Goal: Information Seeking & Learning: Learn about a topic

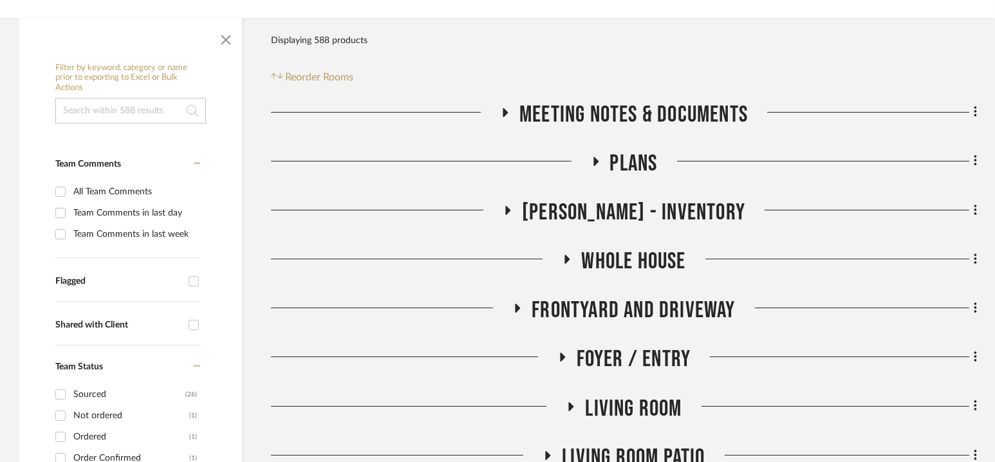
scroll to position [402, 0]
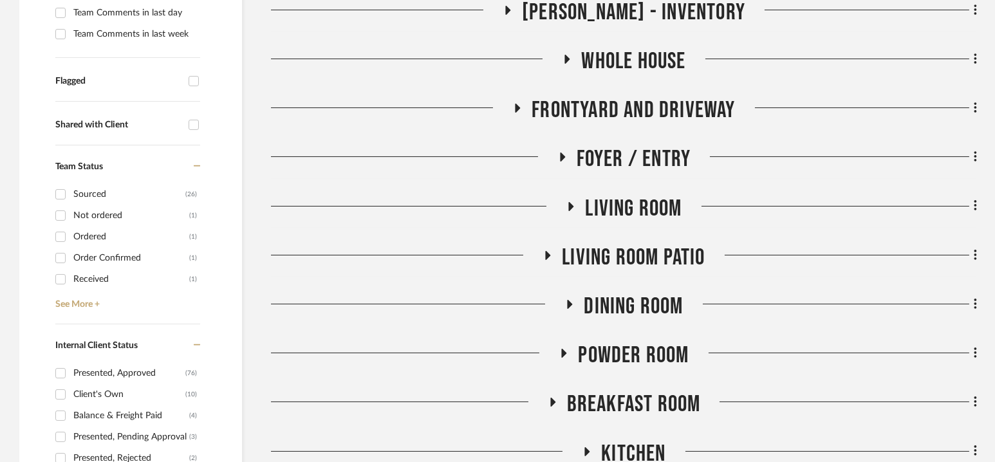
click at [634, 158] on span "Foyer / Entry" at bounding box center [634, 160] width 115 height 28
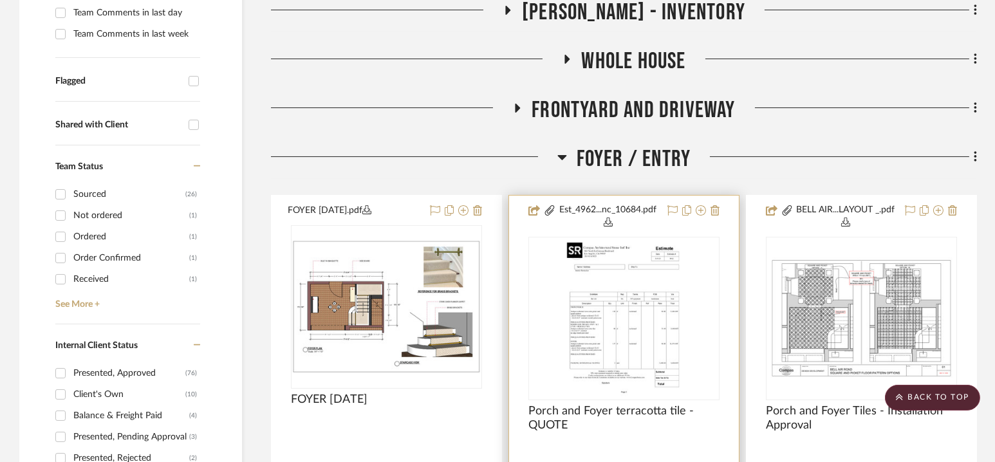
scroll to position [576, 0]
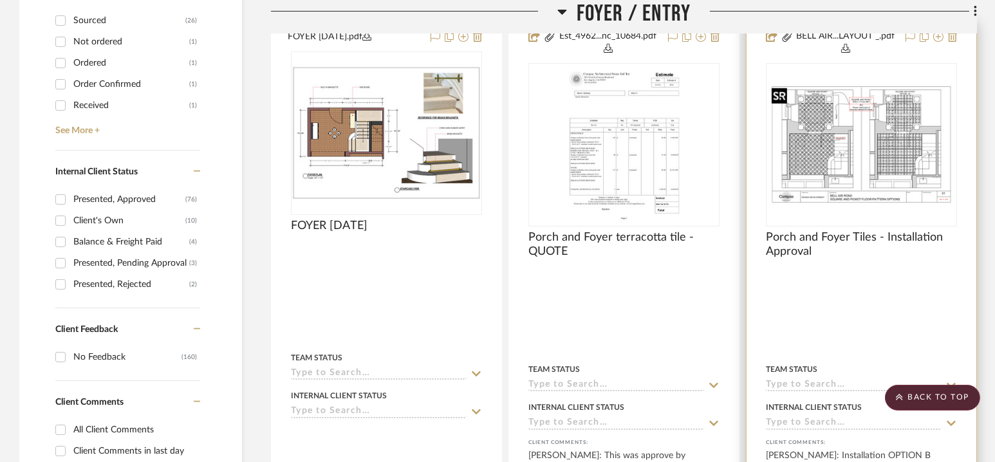
click at [840, 137] on img "0" at bounding box center [861, 145] width 189 height 122
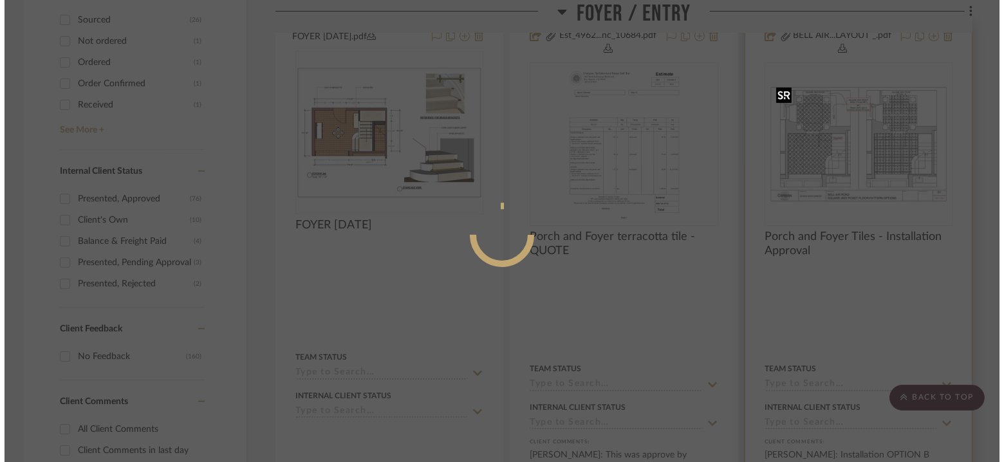
scroll to position [0, 0]
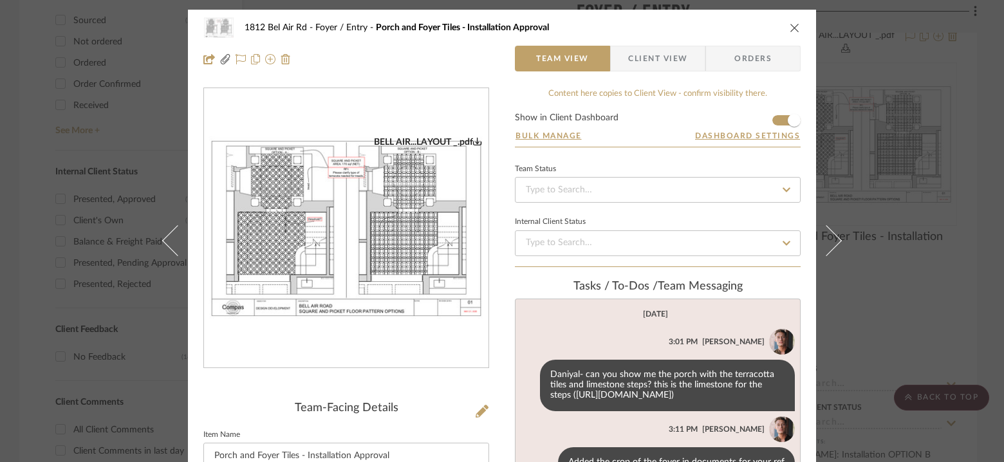
click at [335, 232] on img "0" at bounding box center [346, 228] width 285 height 184
click at [908, 130] on div "1812 Bel Air Rd Foyer / Entry Porch and Foyer Tiles - Installation Approval Tea…" at bounding box center [502, 231] width 1004 height 462
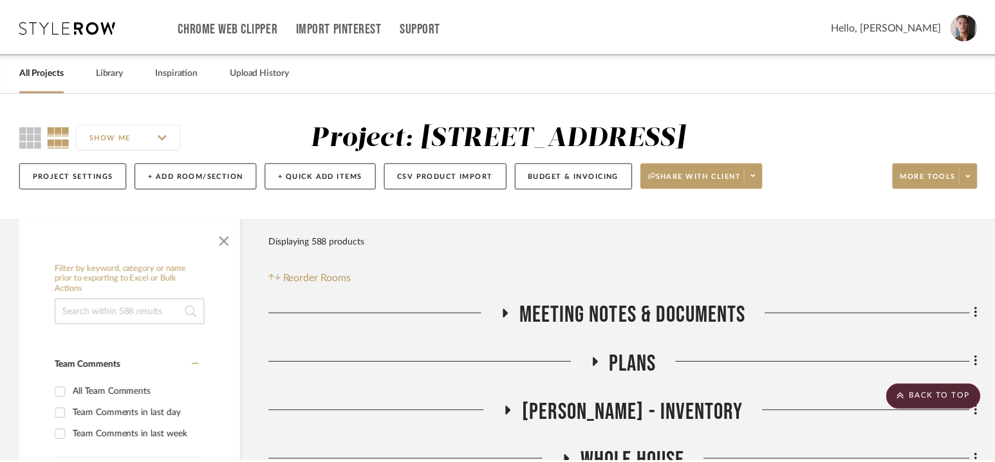
scroll to position [576, 0]
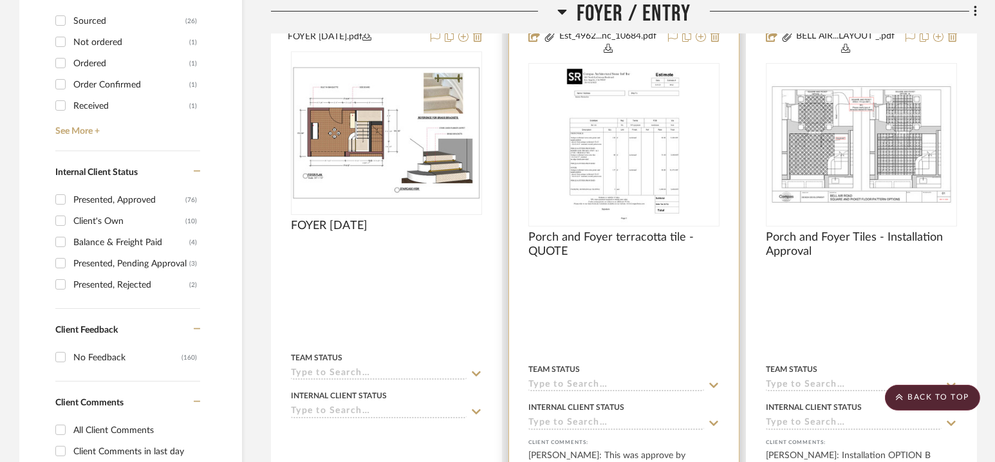
click at [607, 120] on img "0" at bounding box center [624, 144] width 124 height 161
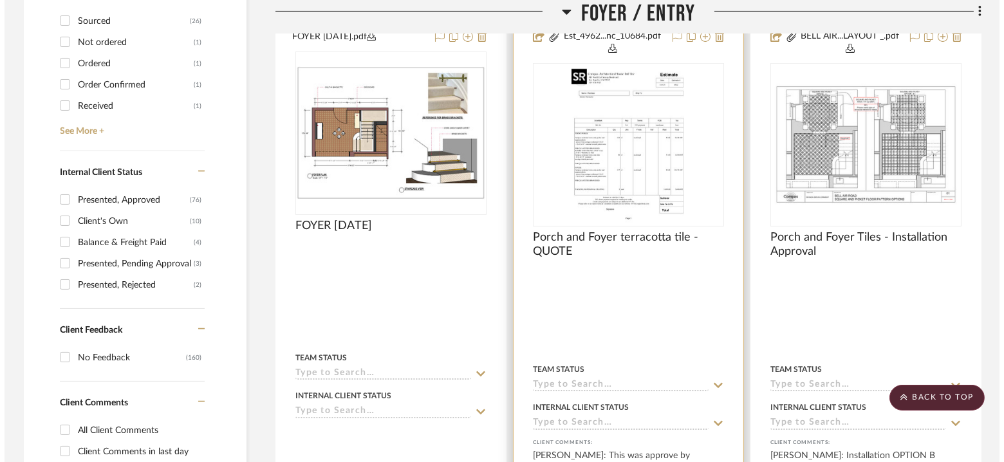
scroll to position [0, 0]
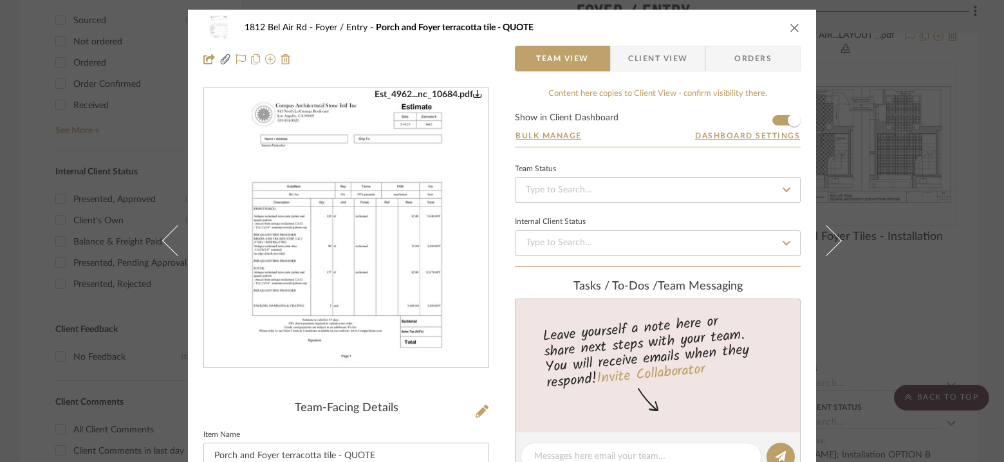
click at [358, 217] on img "0" at bounding box center [346, 228] width 216 height 279
click at [896, 48] on div "1812 Bel Air Rd Foyer / Entry Porch and Foyer terracotta tile - QUOTE Team View…" at bounding box center [502, 231] width 1004 height 462
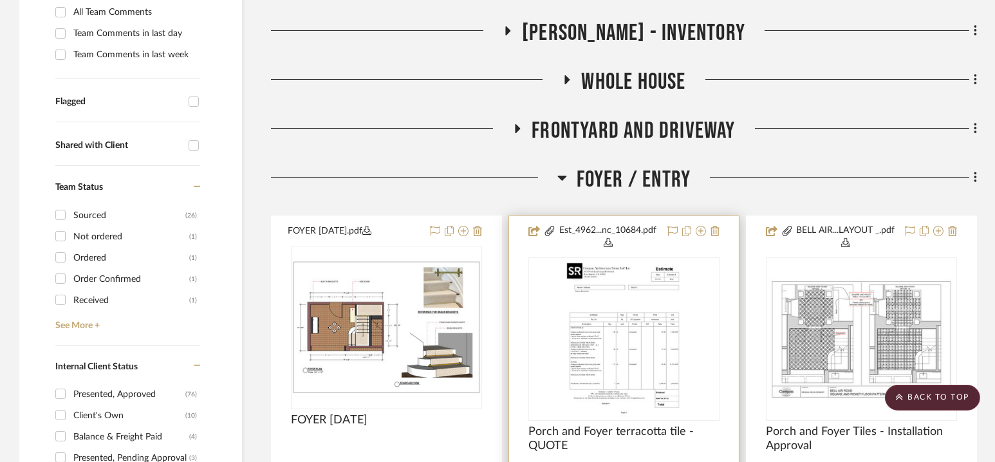
scroll to position [352, 0]
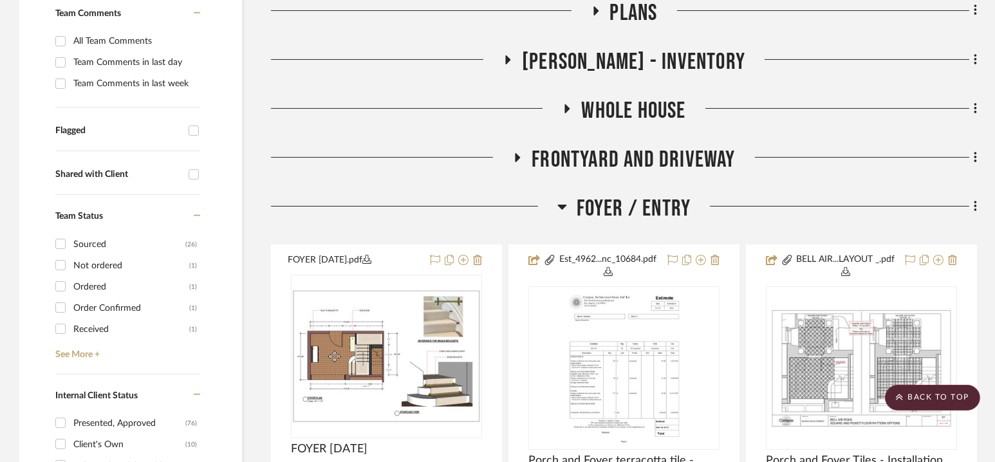
click at [622, 204] on span "Foyer / Entry" at bounding box center [634, 209] width 115 height 28
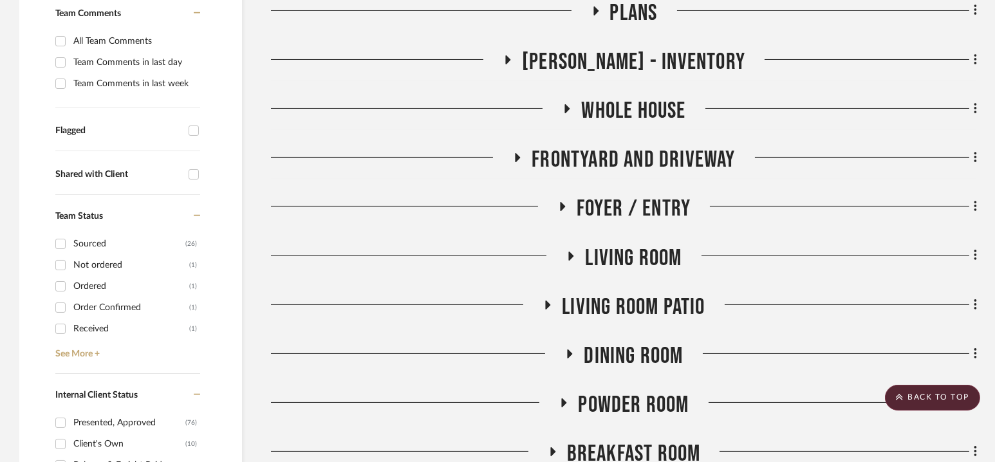
click at [634, 104] on span "Whole House" at bounding box center [633, 111] width 104 height 28
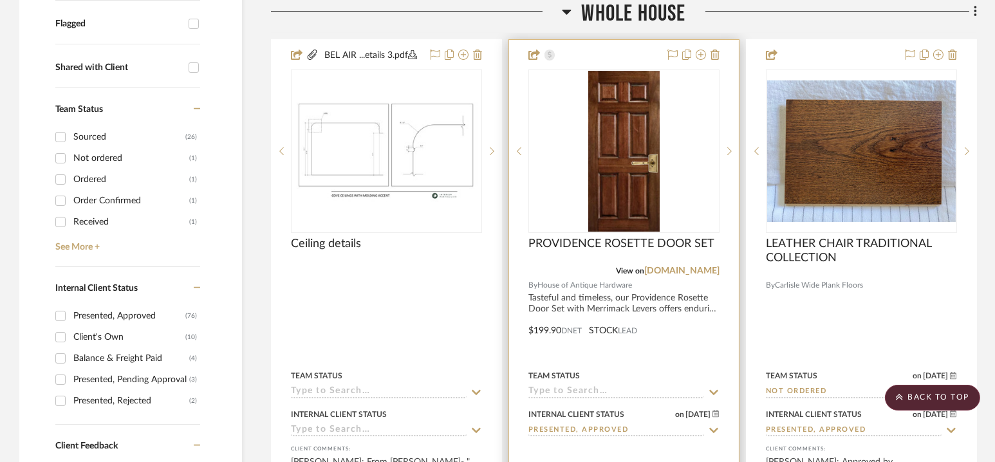
scroll to position [460, 0]
click at [608, 214] on img "0" at bounding box center [623, 150] width 71 height 161
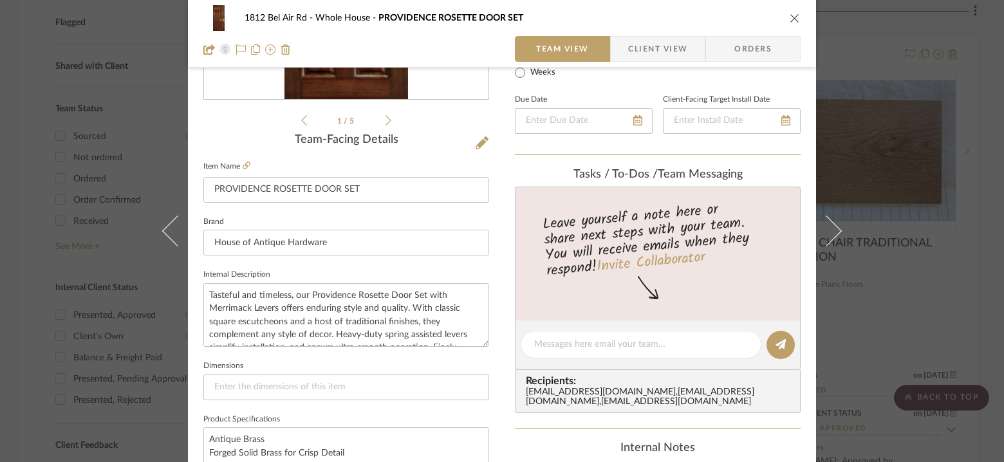
scroll to position [269, 0]
drag, startPoint x: 387, startPoint y: 193, endPoint x: 379, endPoint y: 162, distance: 31.2
click at [379, 162] on fieldset "Item Name PROVIDENCE ROSETTE DOOR SET" at bounding box center [346, 179] width 286 height 45
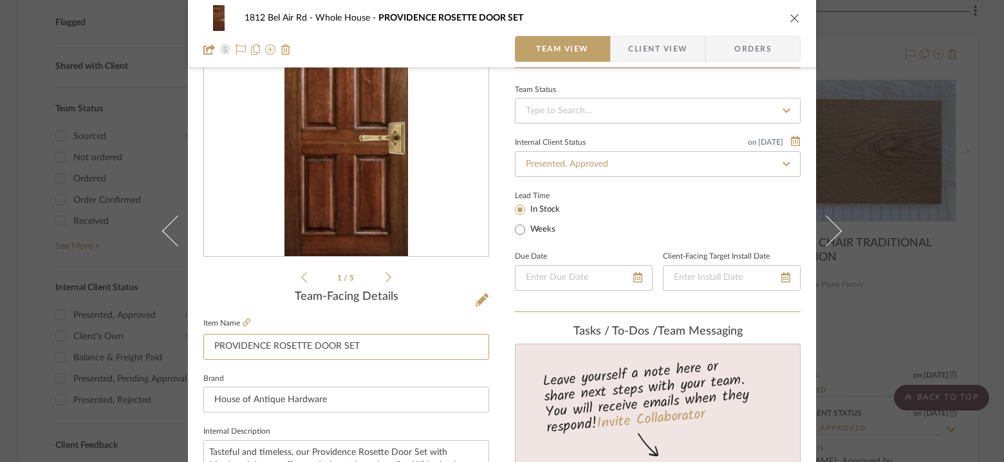
scroll to position [101, 0]
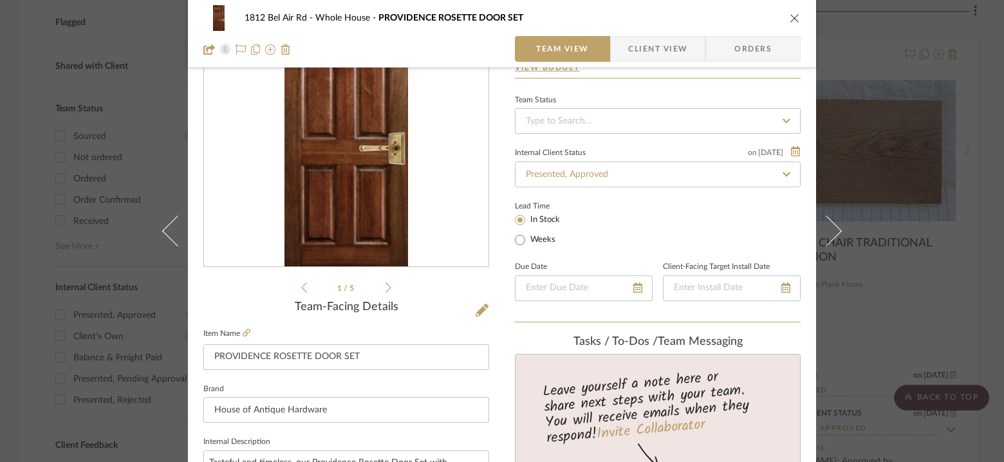
click at [386, 287] on icon at bounding box center [389, 288] width 6 height 12
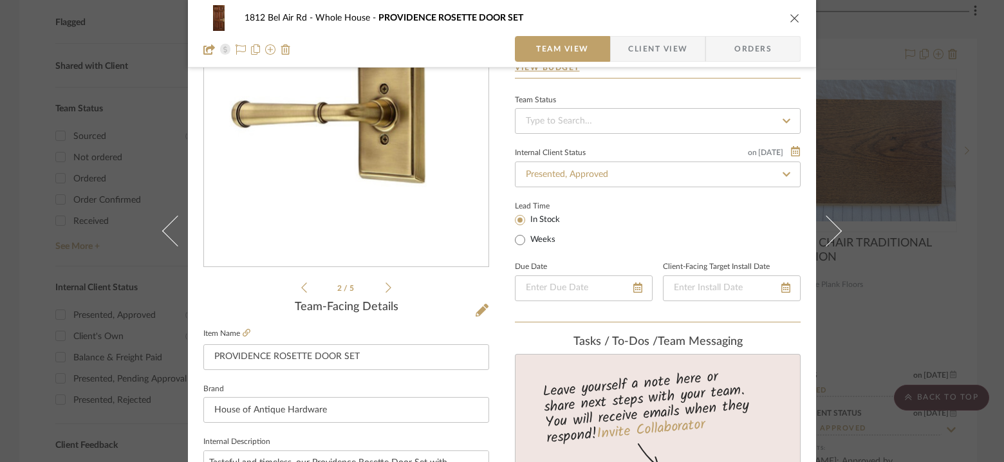
click at [386, 287] on icon at bounding box center [389, 288] width 6 height 12
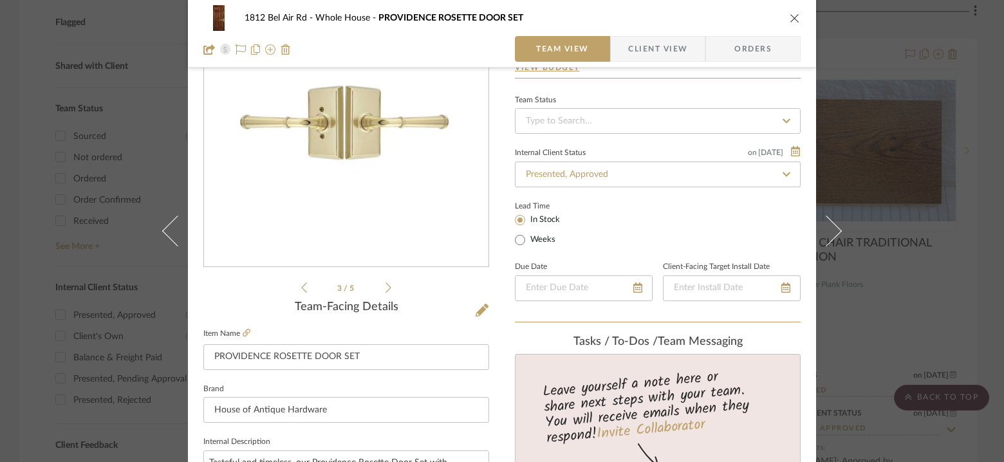
click at [386, 287] on icon at bounding box center [389, 288] width 6 height 12
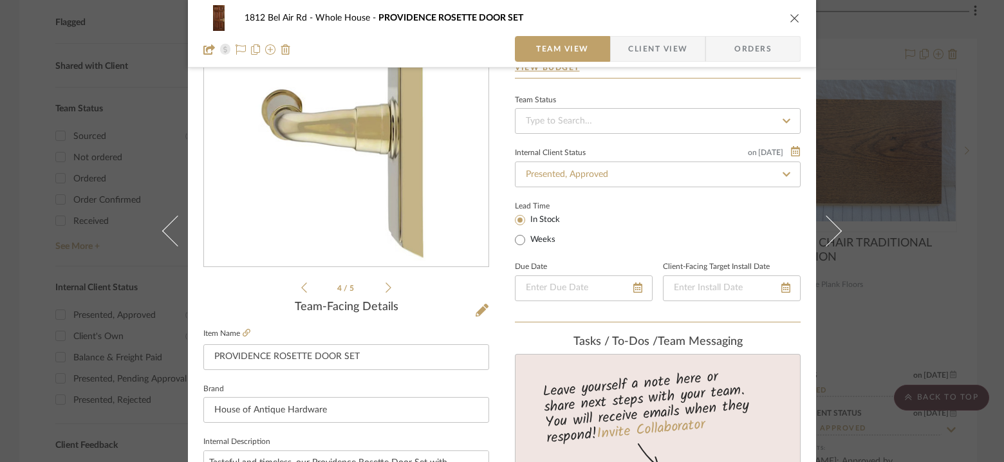
click at [876, 193] on div "1812 Bel Air Rd Whole House PROVIDENCE ROSETTE DOOR SET Team View Client View O…" at bounding box center [502, 231] width 1004 height 462
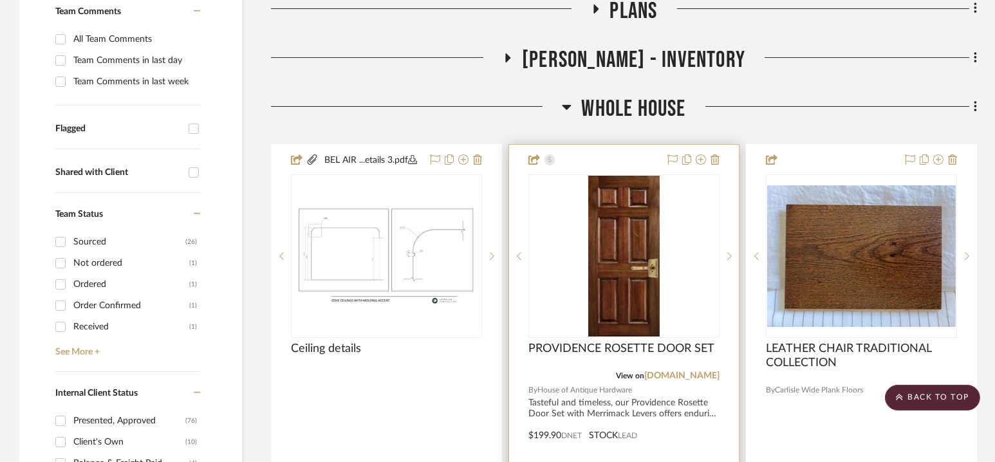
scroll to position [364, 0]
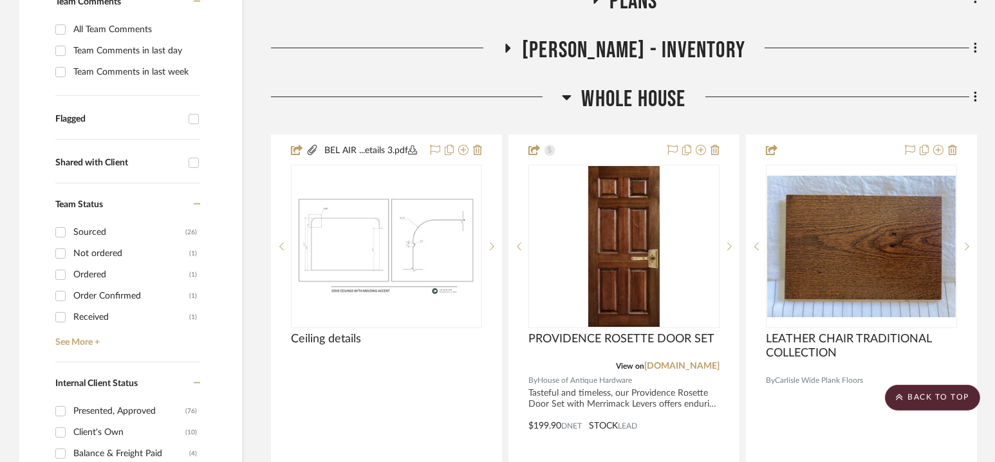
click at [628, 93] on span "Whole House" at bounding box center [633, 100] width 104 height 28
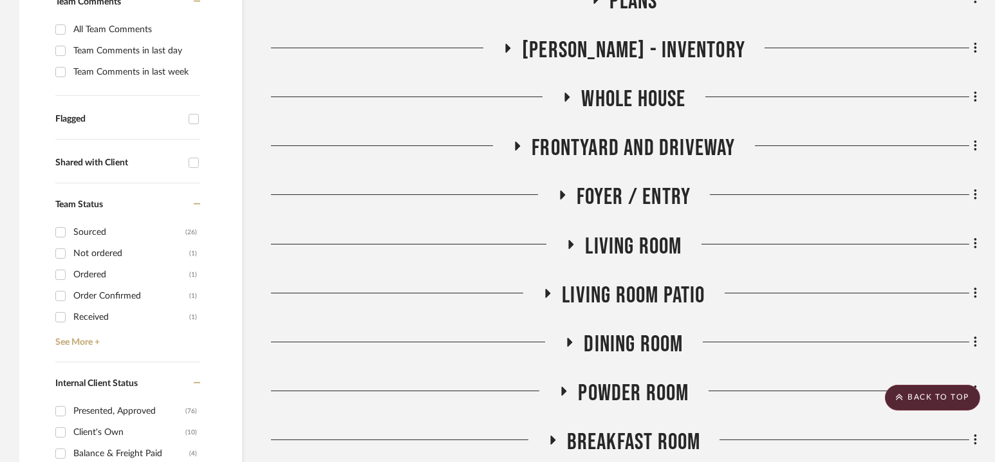
click at [625, 246] on span "Living Room" at bounding box center [633, 247] width 97 height 28
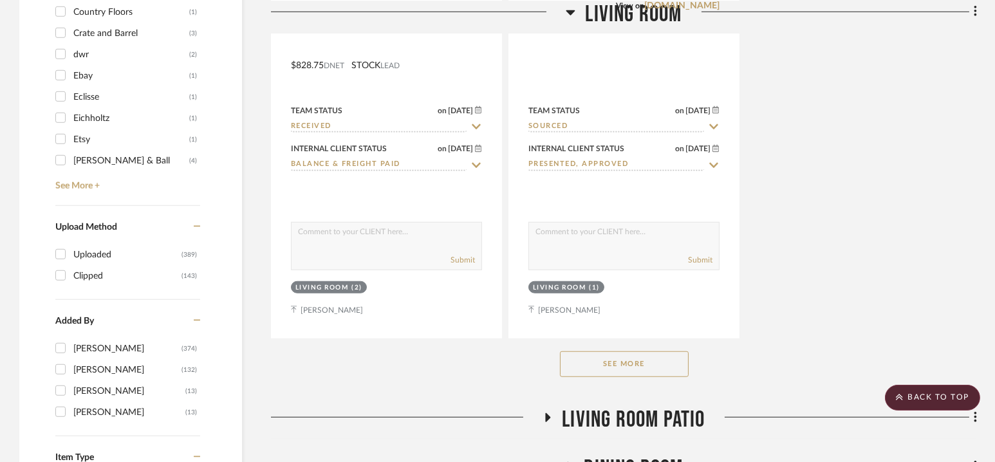
scroll to position [2026, 0]
click at [623, 351] on button "See More" at bounding box center [624, 364] width 129 height 26
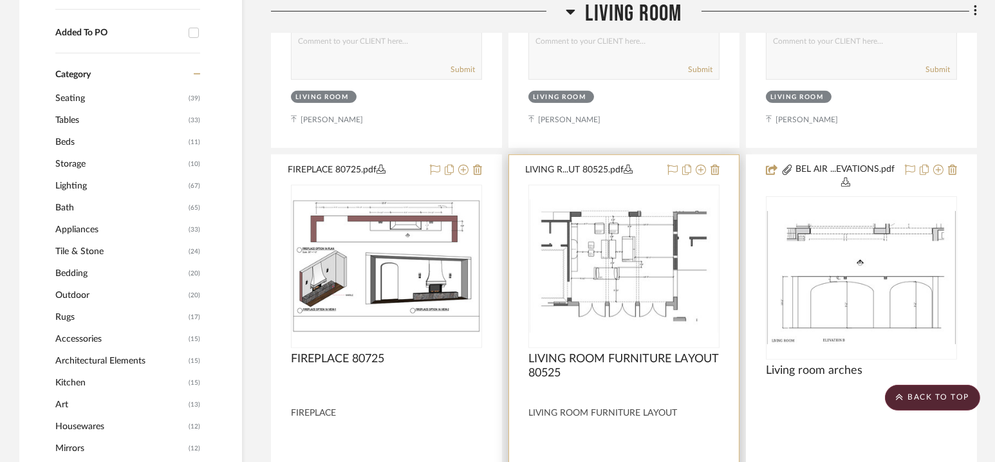
scroll to position [1014, 0]
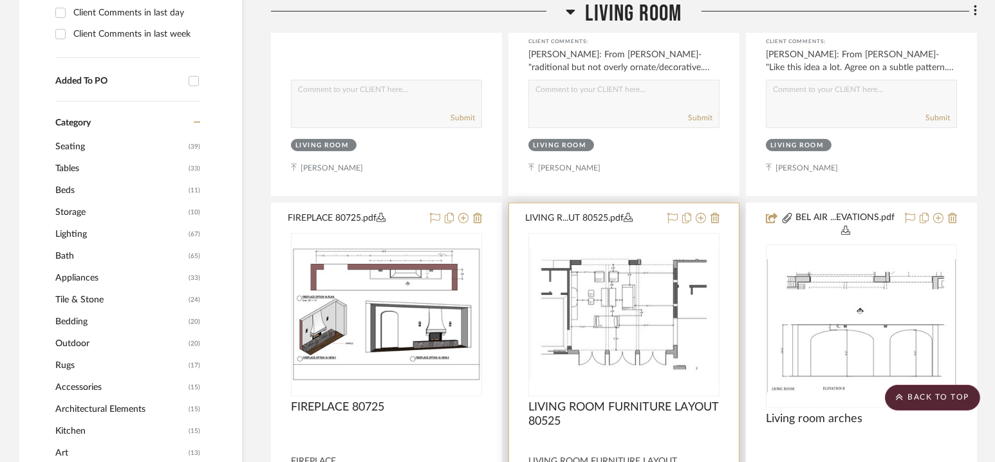
click at [625, 304] on img "0" at bounding box center [624, 314] width 189 height 133
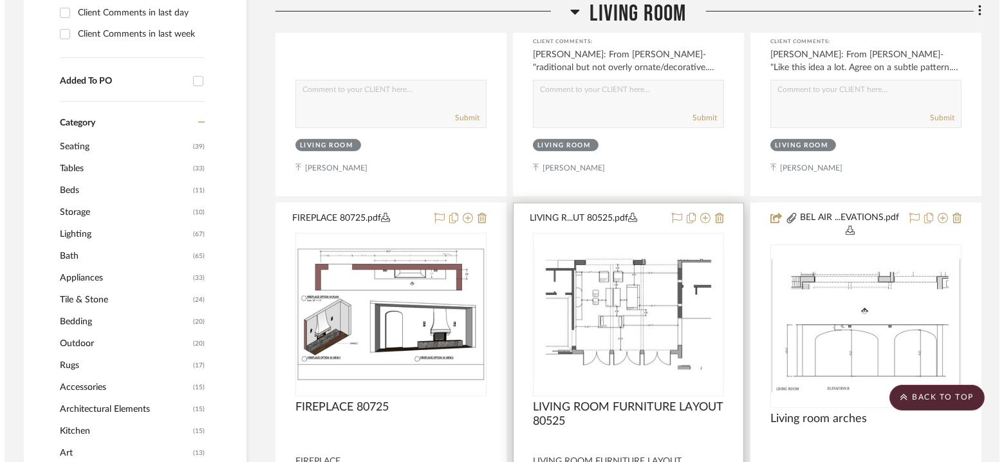
scroll to position [0, 0]
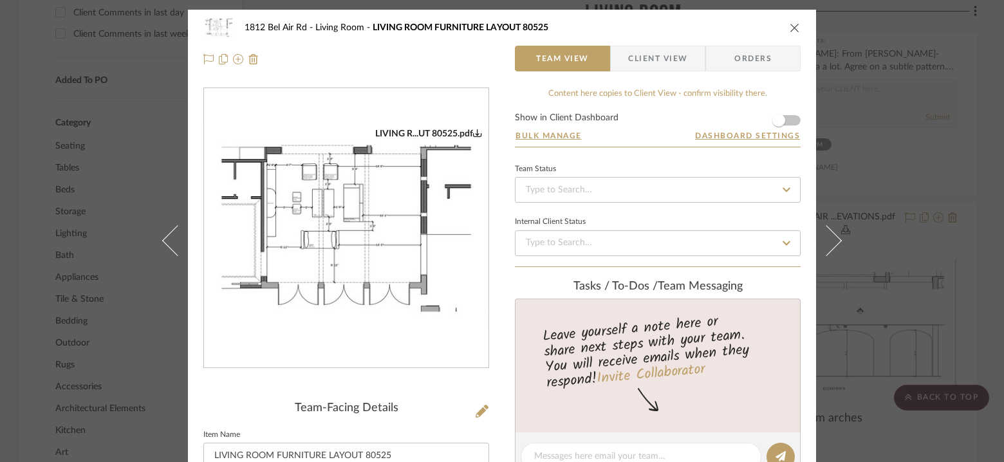
click at [373, 240] on img "0" at bounding box center [346, 228] width 285 height 201
click at [792, 30] on icon "close" at bounding box center [795, 28] width 10 height 10
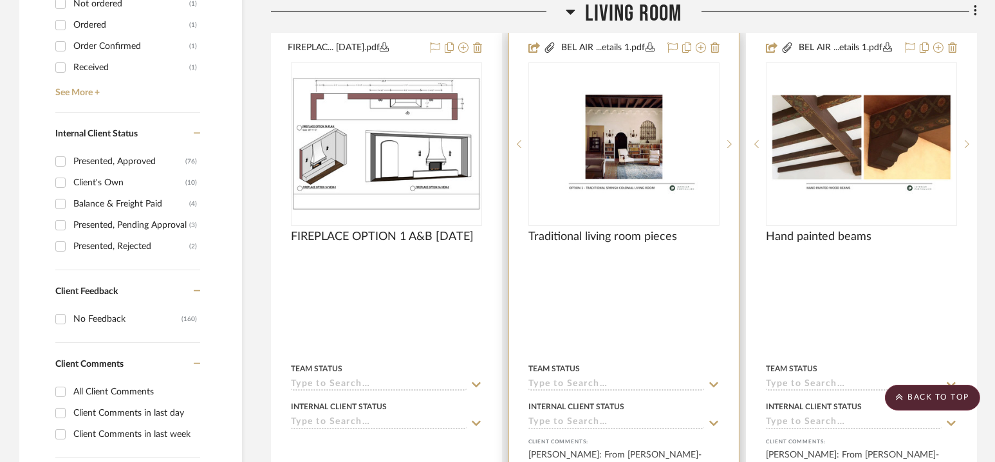
scroll to position [610, 0]
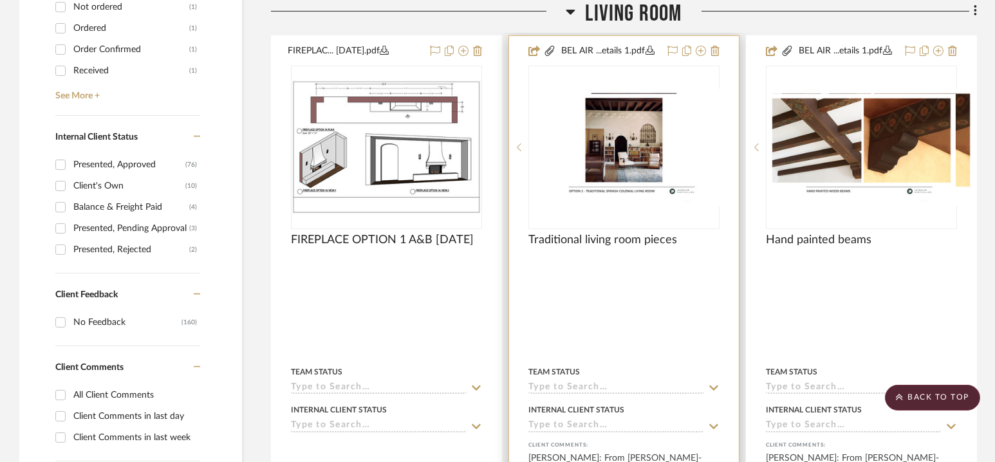
click at [728, 143] on icon at bounding box center [730, 147] width 5 height 9
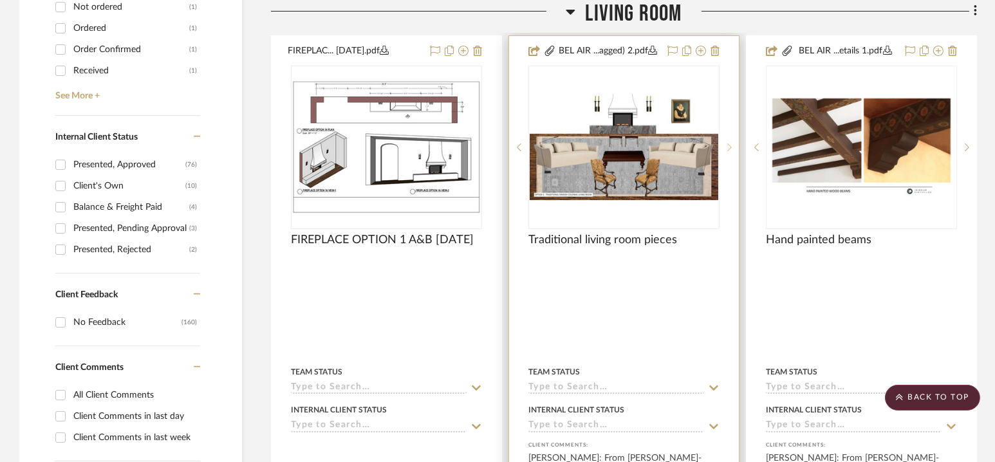
click at [728, 143] on icon at bounding box center [730, 147] width 5 height 9
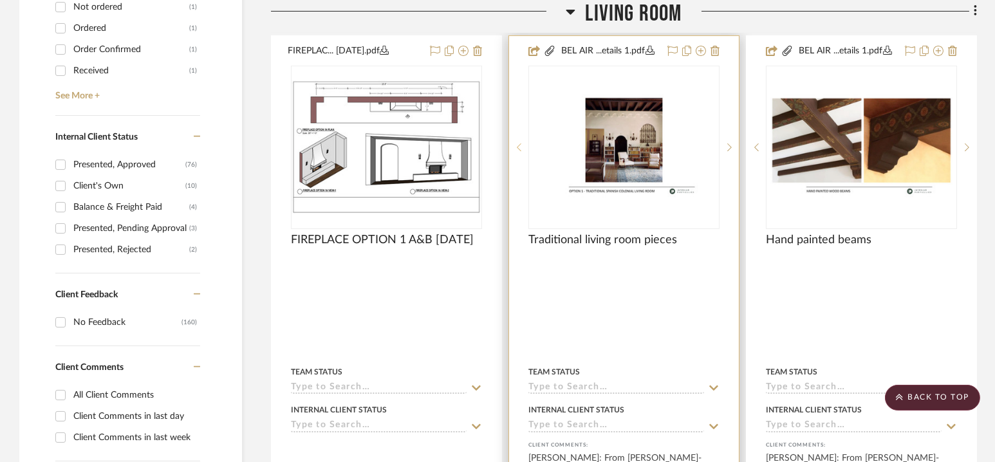
click at [514, 143] on sr-prev-btn at bounding box center [518, 147] width 19 height 9
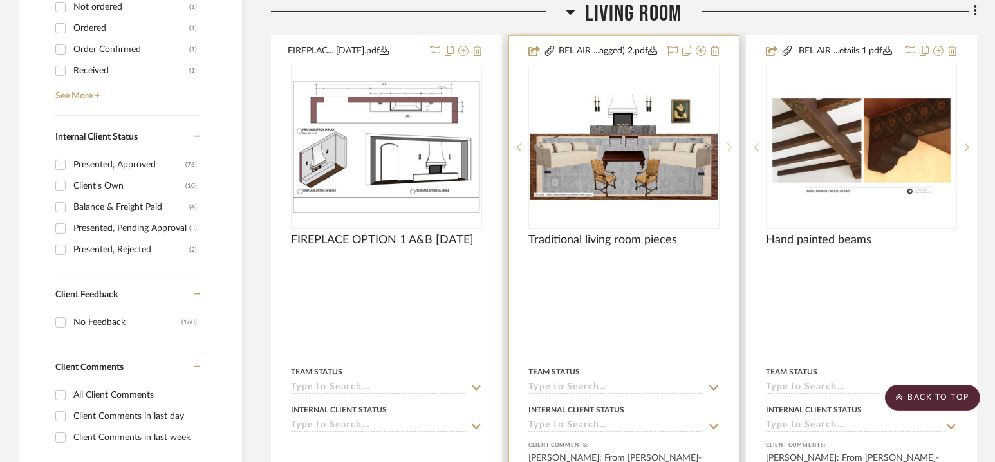
click at [728, 144] on icon at bounding box center [730, 147] width 5 height 9
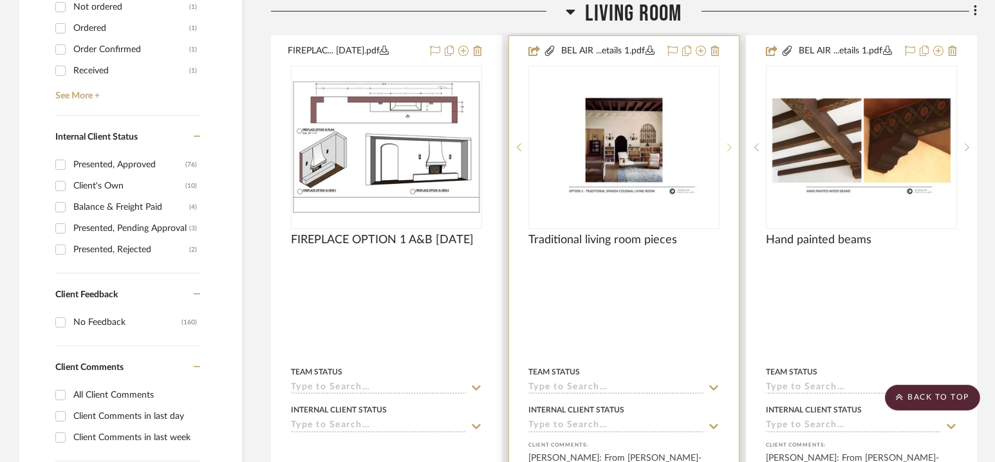
click at [728, 144] on icon at bounding box center [730, 147] width 5 height 9
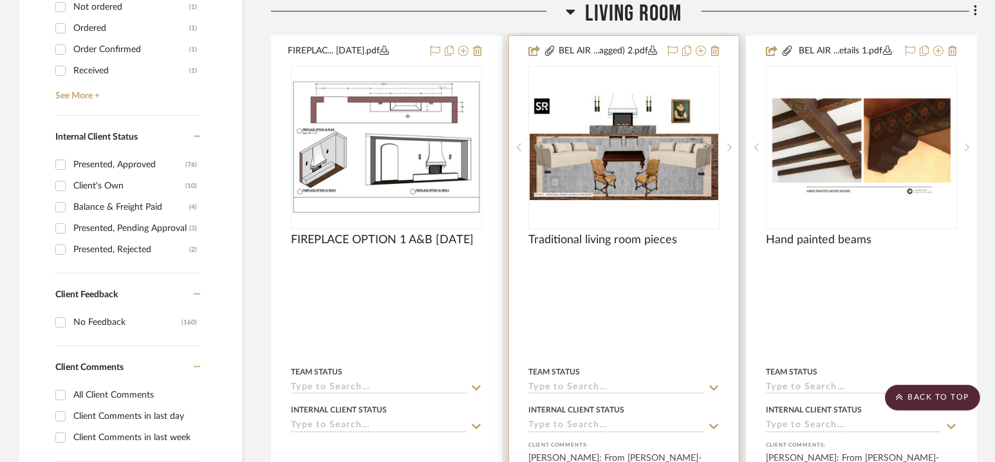
click at [651, 148] on img "1" at bounding box center [624, 147] width 189 height 106
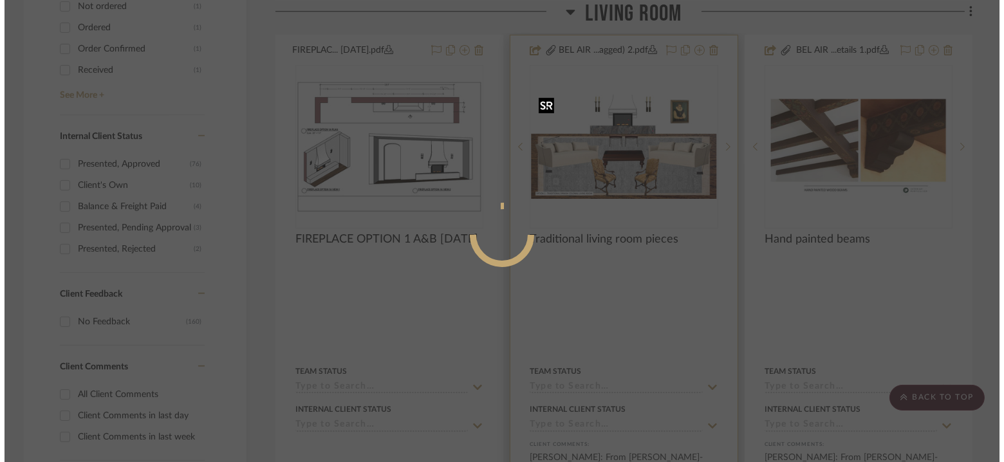
scroll to position [0, 0]
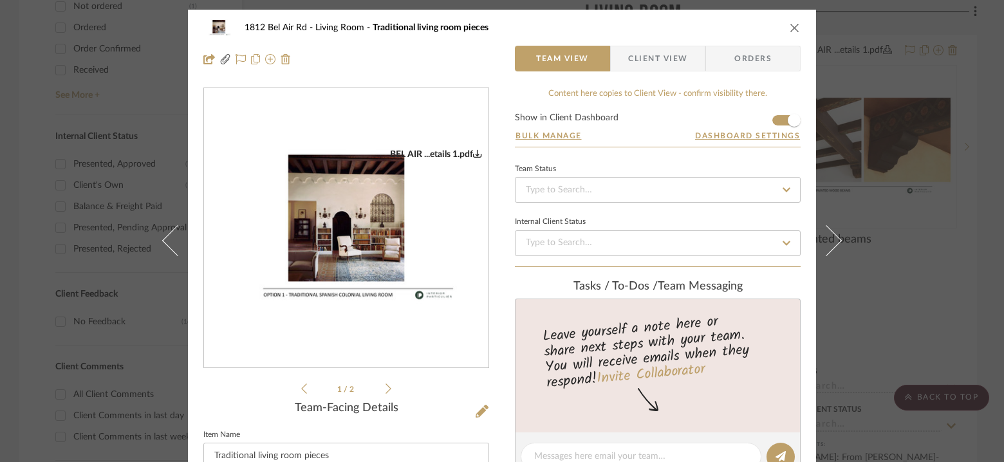
click at [386, 387] on icon at bounding box center [389, 389] width 6 height 12
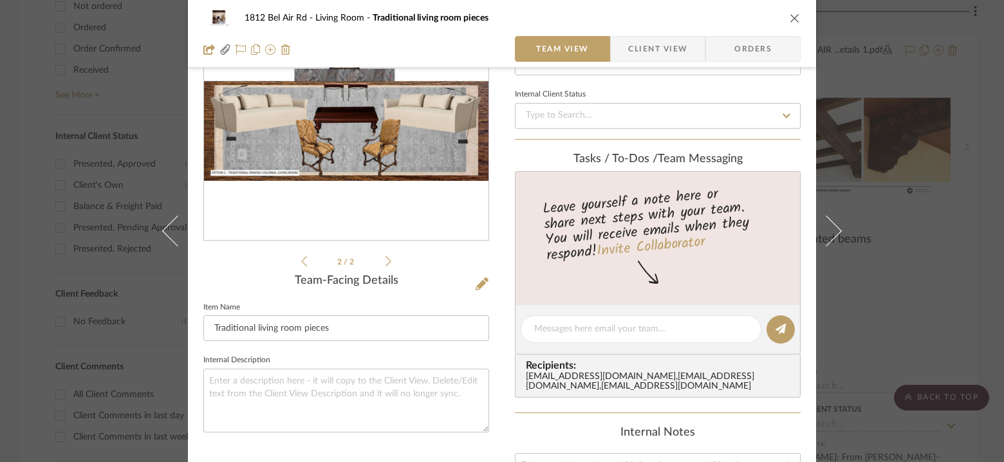
scroll to position [129, 0]
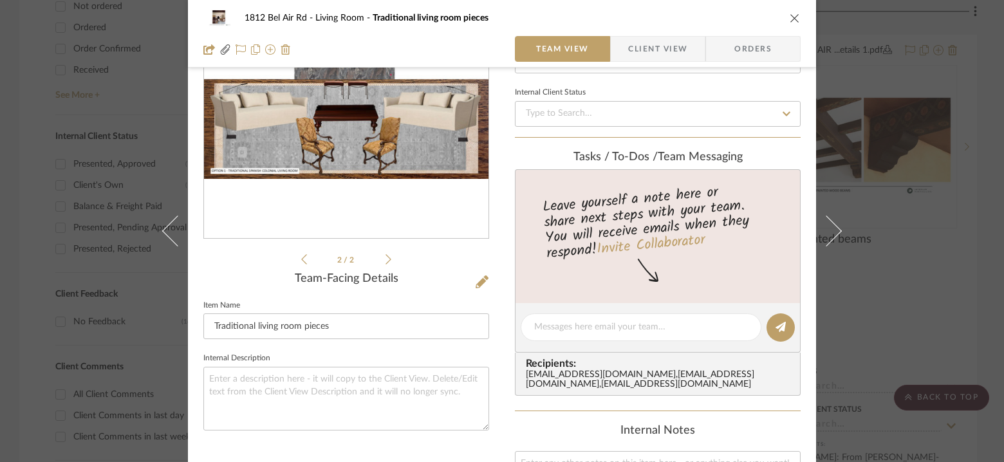
click at [647, 49] on span "Client View" at bounding box center [657, 49] width 59 height 26
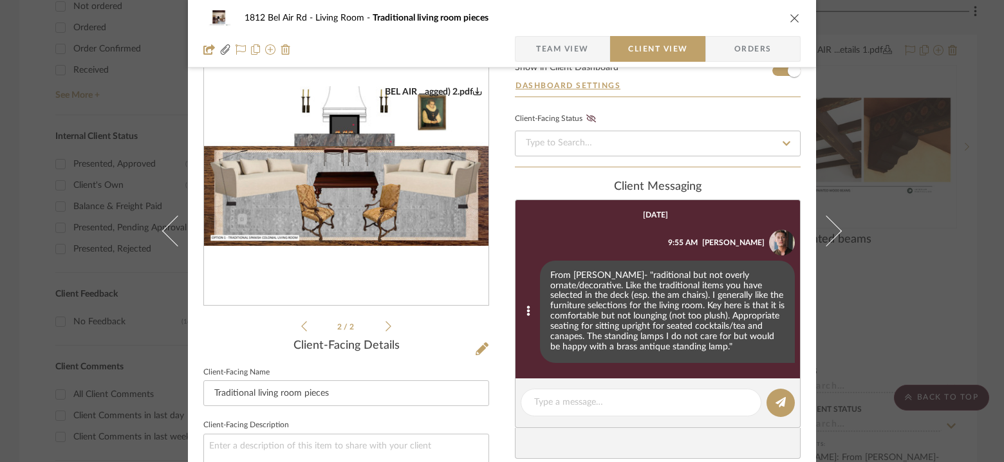
scroll to position [48, 0]
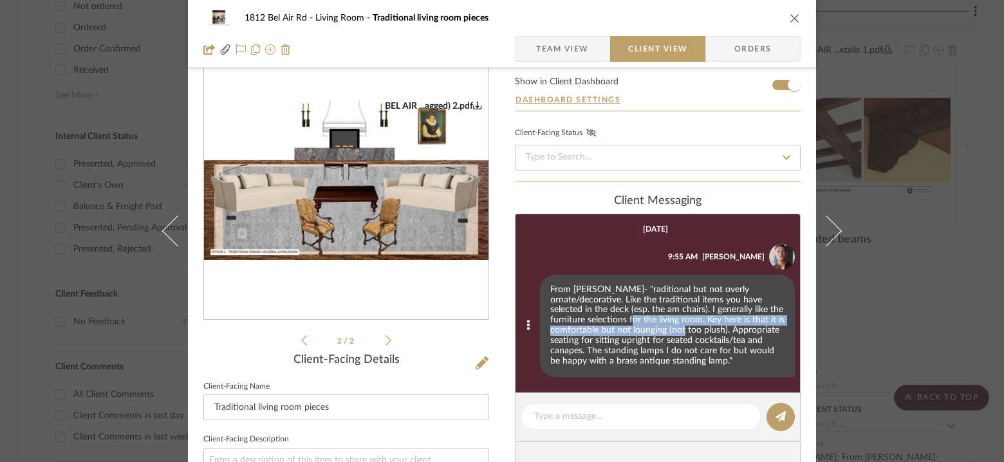
drag, startPoint x: 577, startPoint y: 319, endPoint x: 644, endPoint y: 332, distance: 68.1
click at [644, 332] on div "From [PERSON_NAME]- "raditional but not overly ornate/decorative. Like the trad…" at bounding box center [667, 326] width 255 height 103
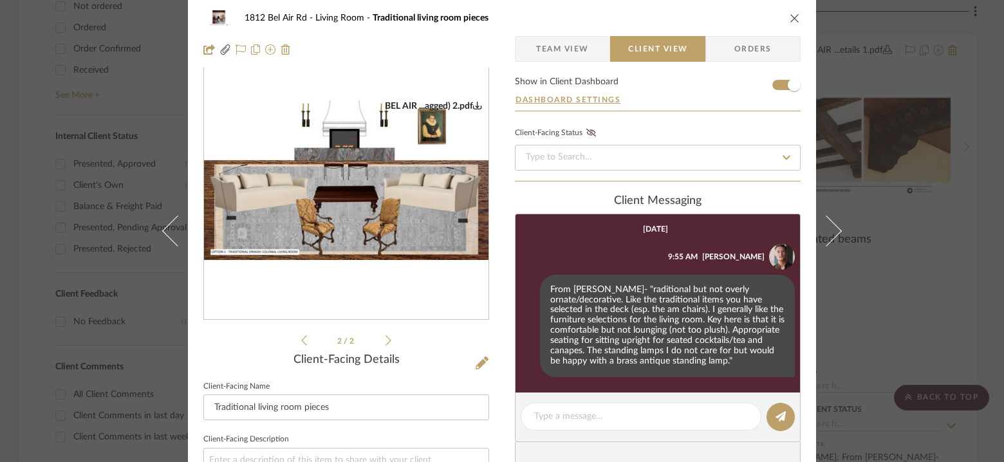
scroll to position [0, 0]
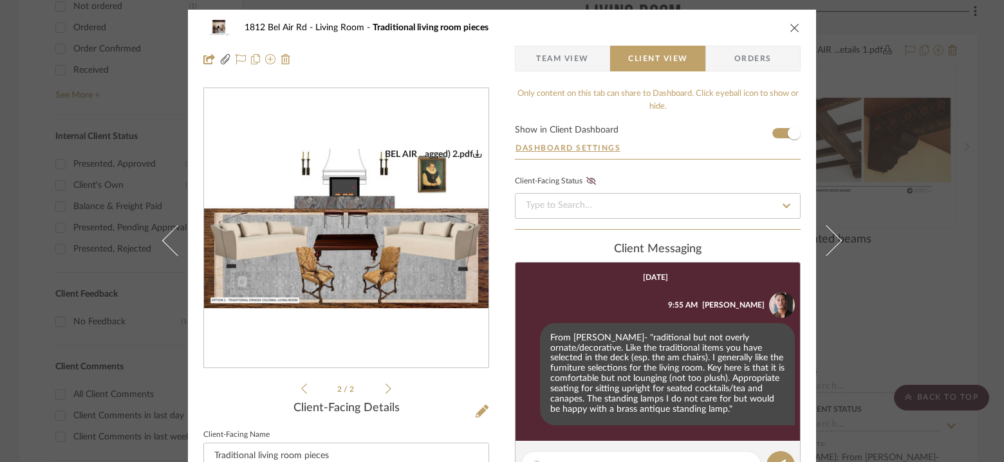
click at [790, 24] on icon "close" at bounding box center [795, 28] width 10 height 10
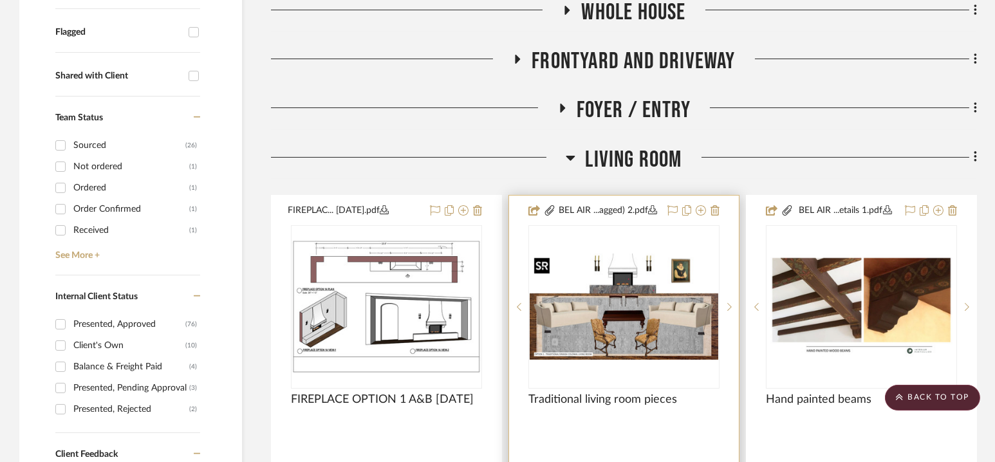
scroll to position [451, 0]
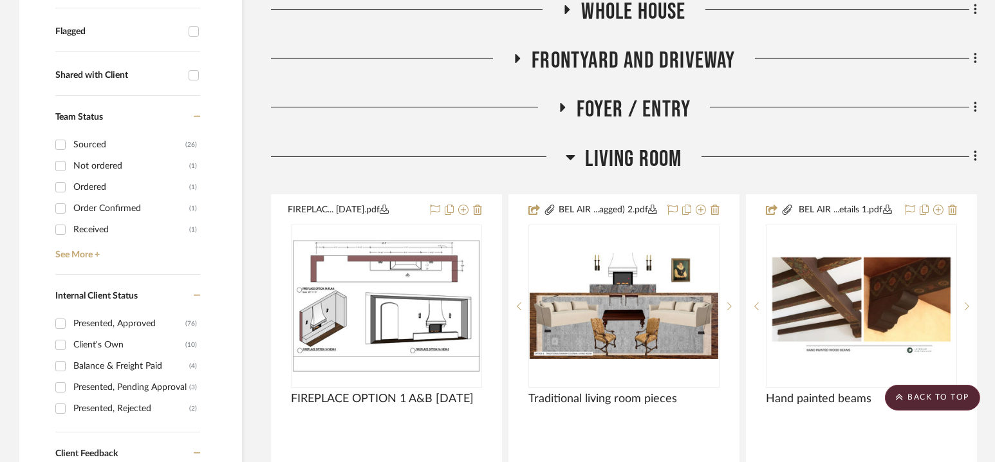
click at [628, 149] on span "Living Room" at bounding box center [633, 160] width 97 height 28
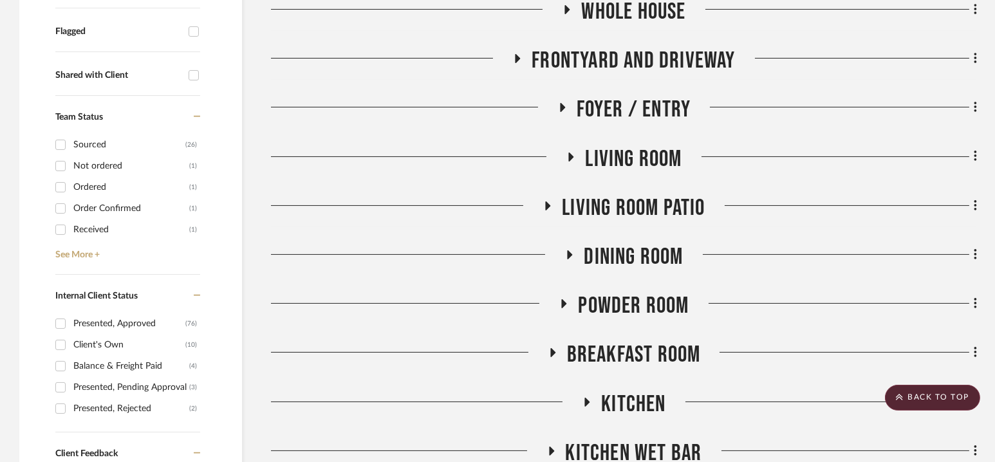
click at [641, 200] on span "Living room Patio" at bounding box center [633, 208] width 143 height 28
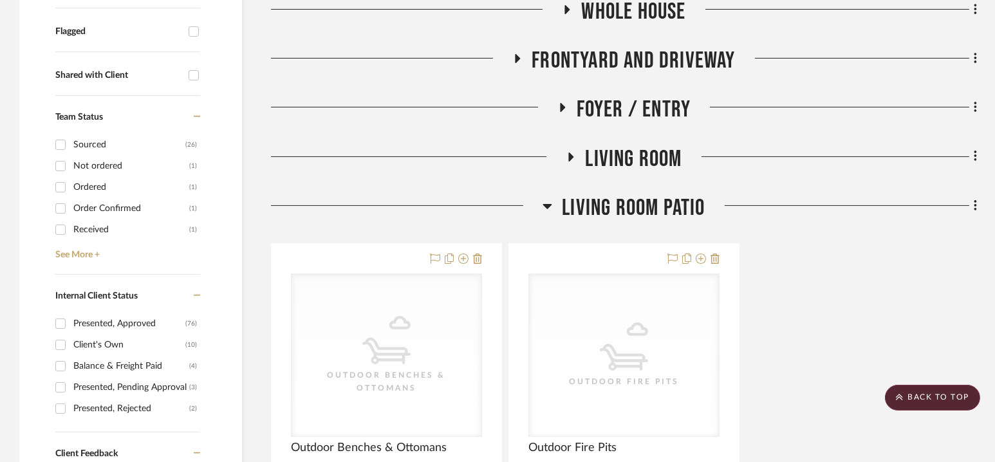
click at [641, 200] on span "Living room Patio" at bounding box center [633, 208] width 143 height 28
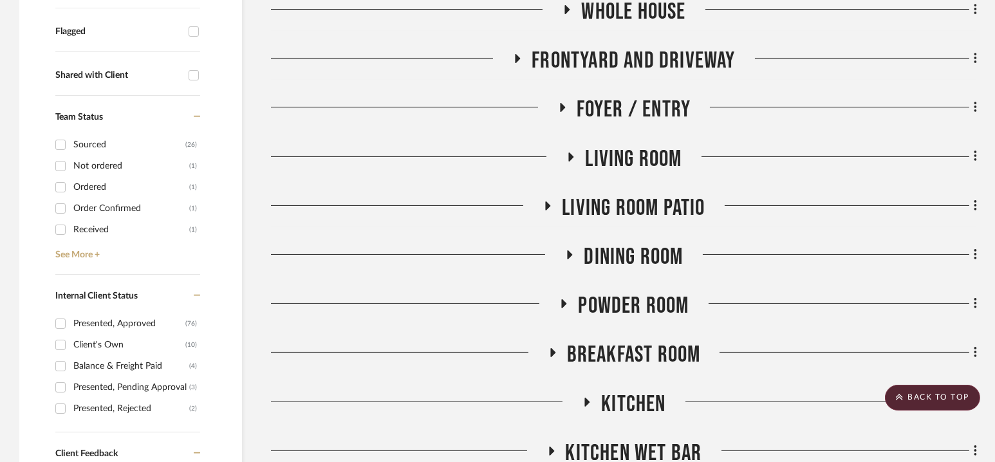
click at [639, 146] on span "Living Room" at bounding box center [633, 160] width 97 height 28
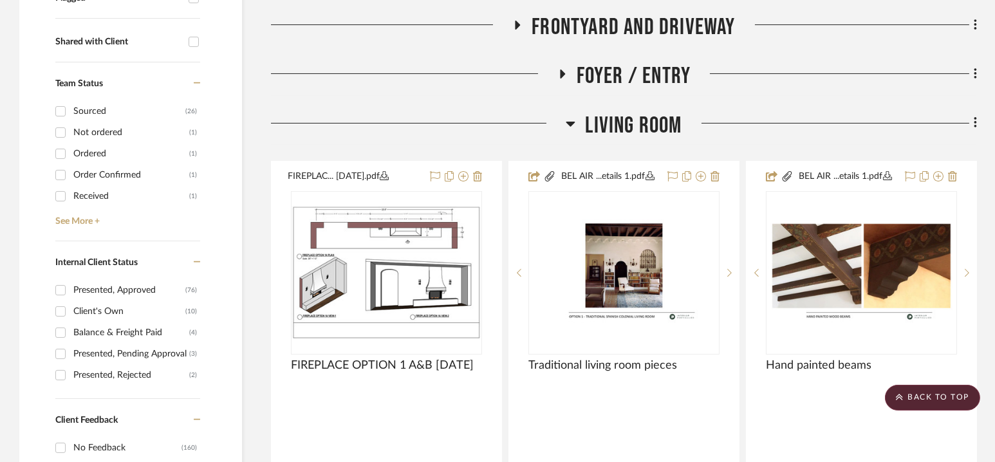
scroll to position [476, 0]
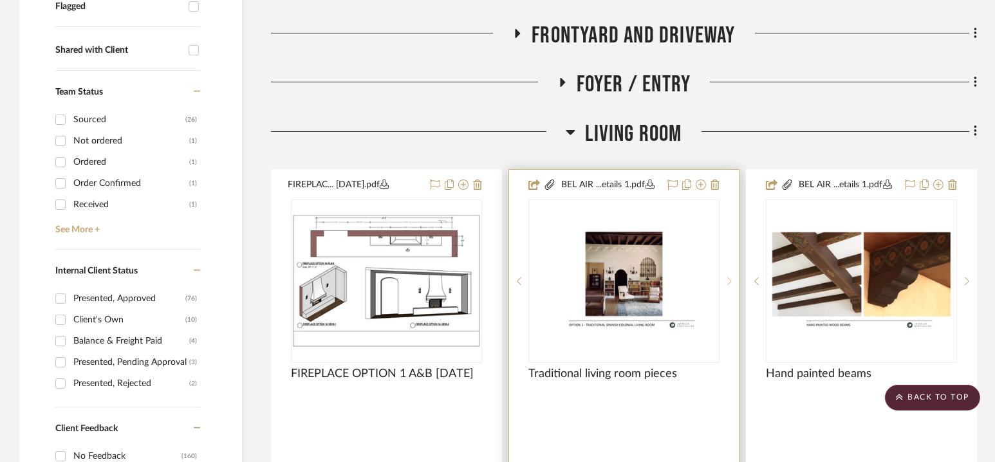
click at [727, 279] on div at bounding box center [729, 282] width 19 height 164
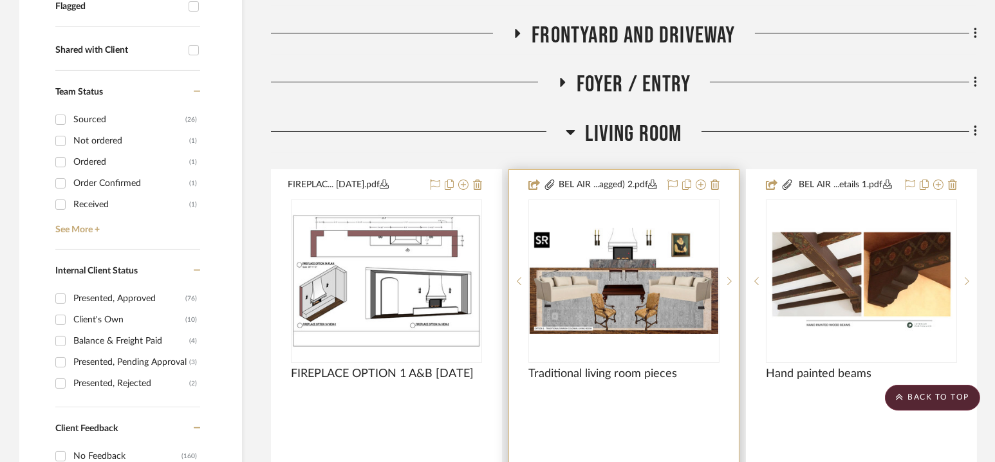
click at [636, 299] on img "1" at bounding box center [624, 281] width 189 height 106
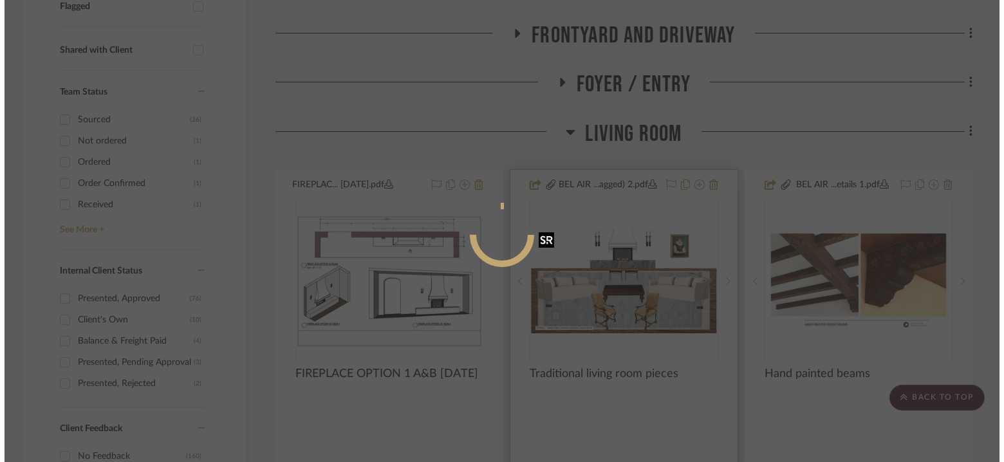
scroll to position [0, 0]
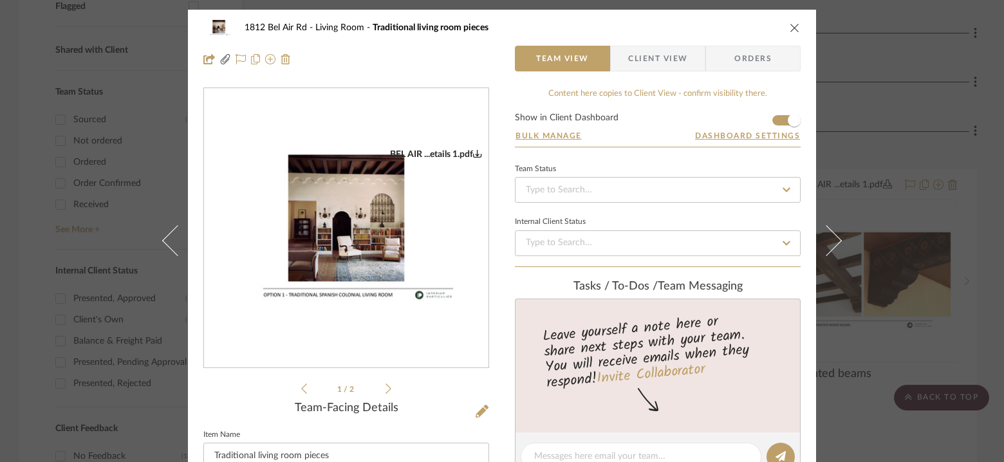
click at [386, 388] on icon at bounding box center [389, 389] width 6 height 12
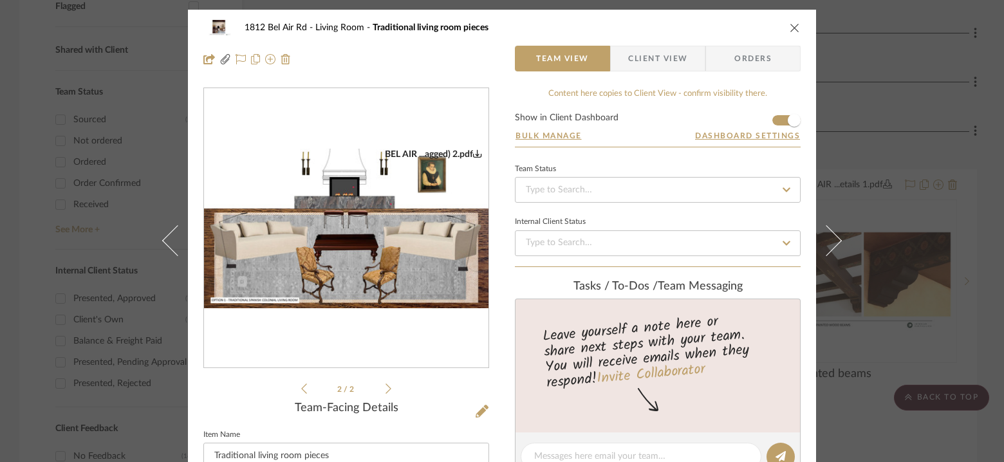
click at [791, 23] on icon "close" at bounding box center [795, 28] width 10 height 10
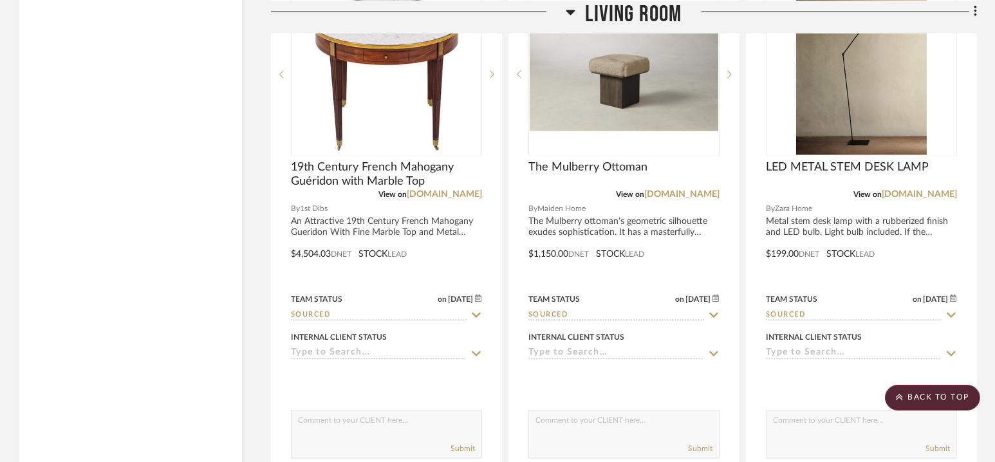
scroll to position [3400, 0]
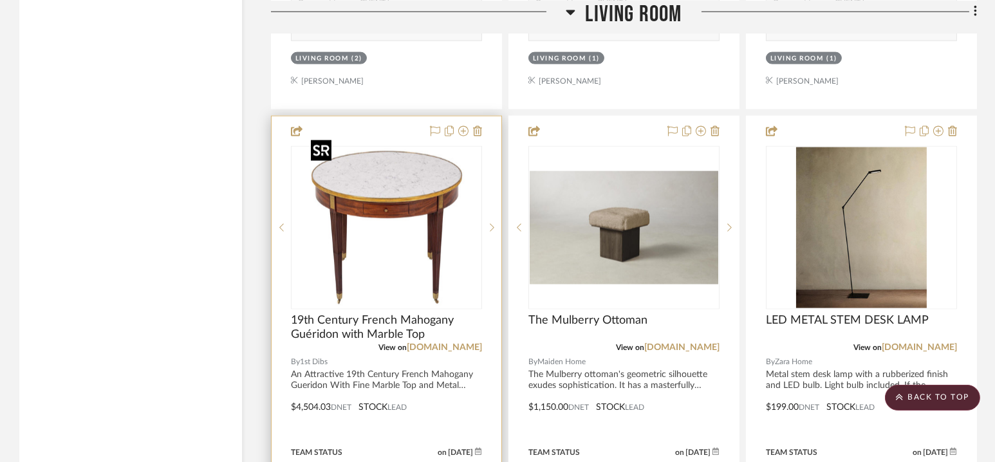
click at [0, 0] on img at bounding box center [0, 0] width 0 height 0
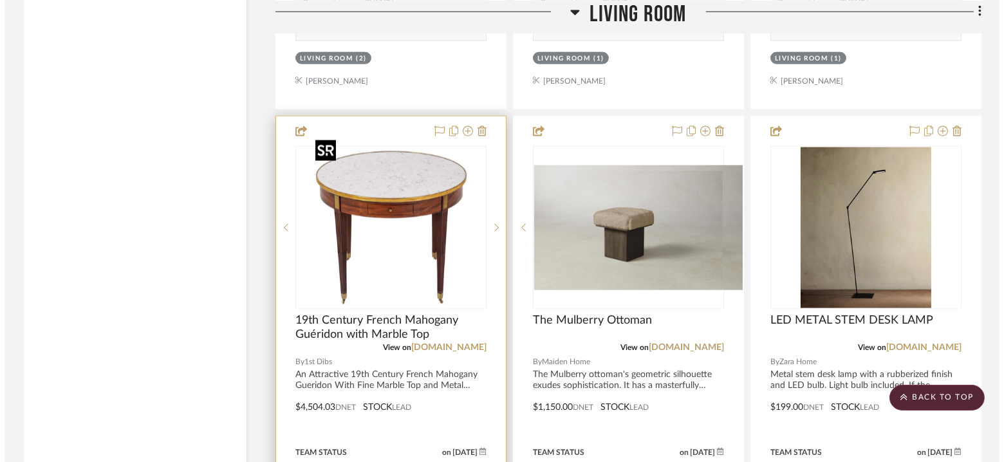
scroll to position [0, 0]
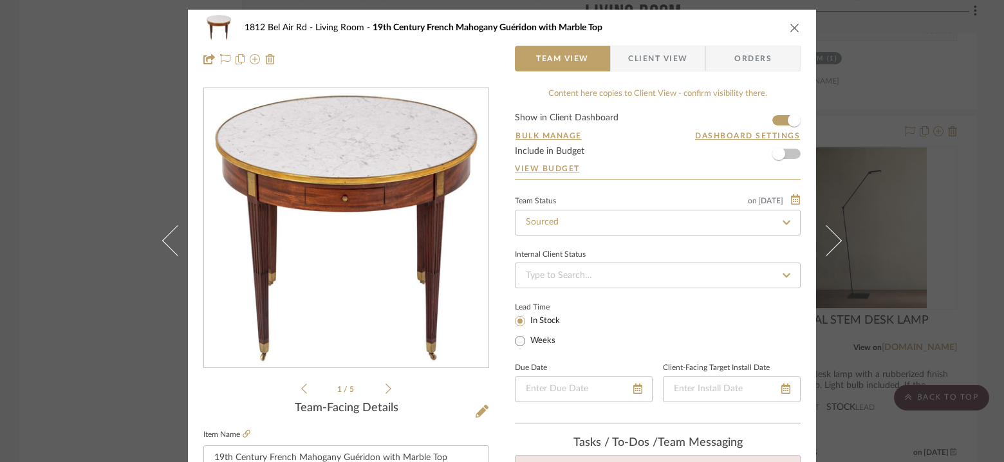
click at [340, 218] on img "0" at bounding box center [346, 228] width 279 height 279
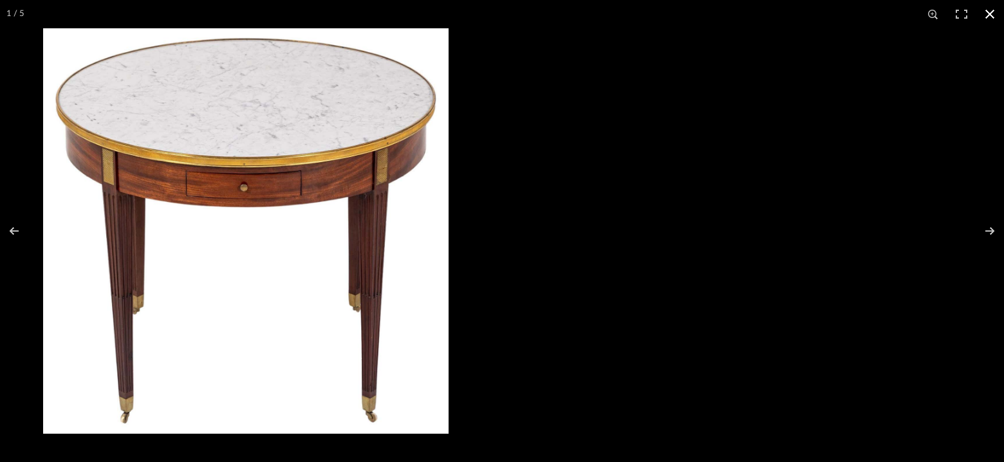
click at [298, 338] on img at bounding box center [246, 231] width 406 height 406
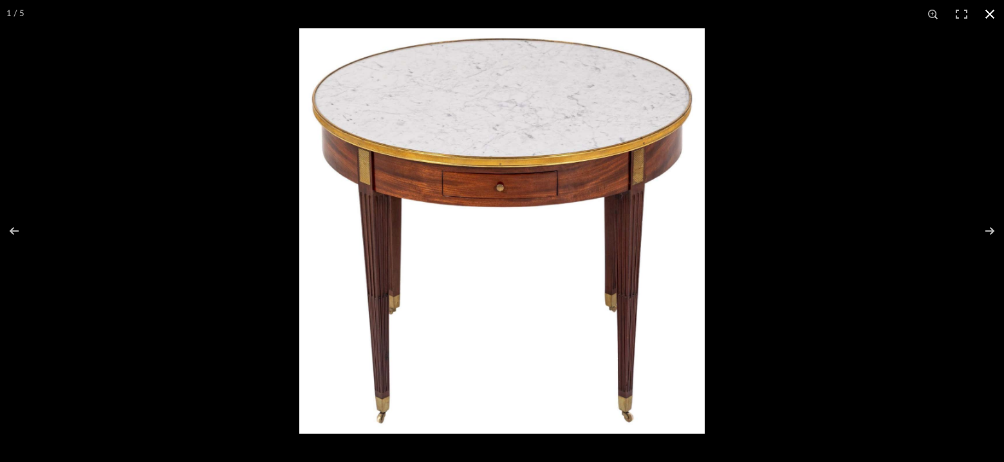
click at [270, 71] on div at bounding box center [502, 231] width 1004 height 462
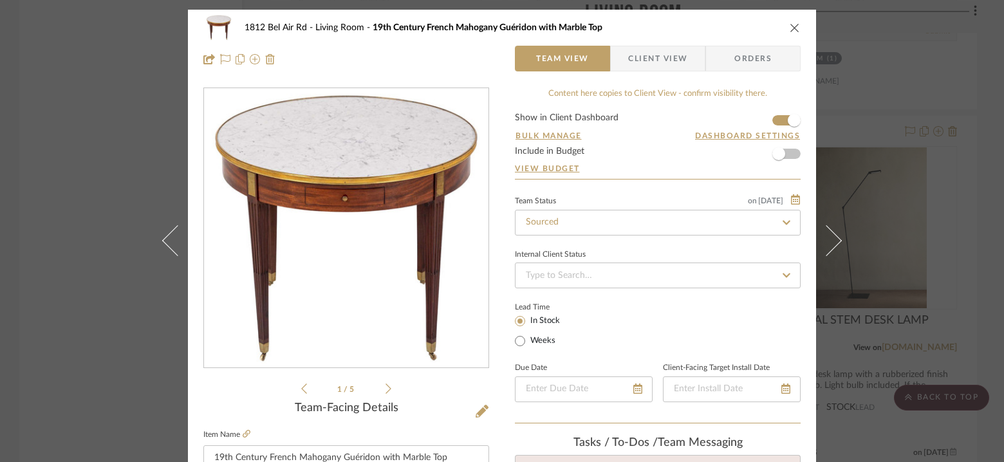
click at [923, 158] on div "1812 Bel Air Rd Living Room 19th Century French Mahogany Guéridon with Marble T…" at bounding box center [502, 231] width 1004 height 462
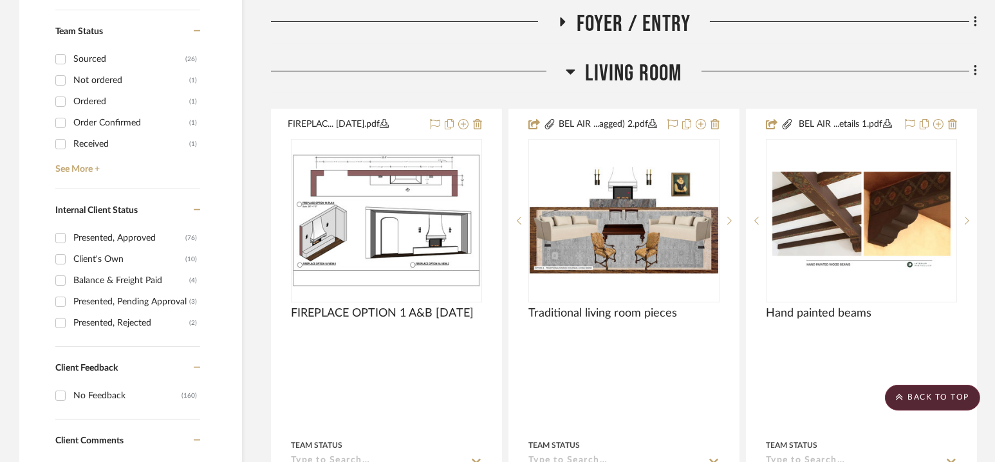
scroll to position [534, 0]
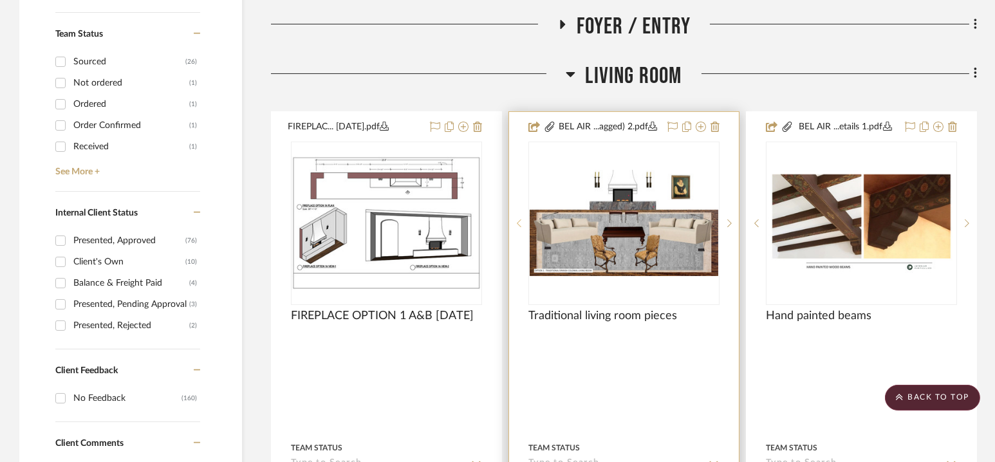
click at [519, 221] on icon at bounding box center [519, 223] width 5 height 9
